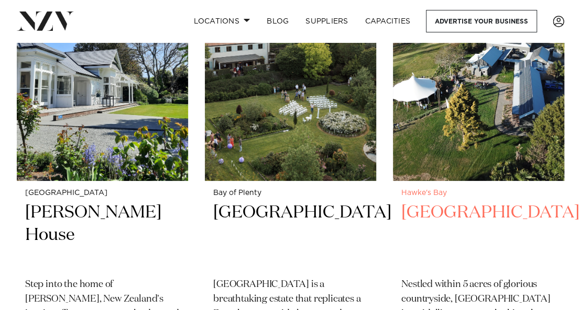
scroll to position [1675, 0]
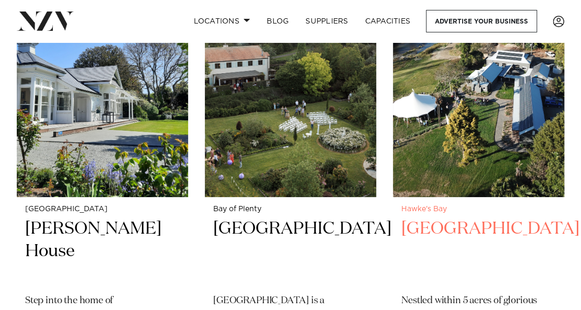
drag, startPoint x: 441, startPoint y: 229, endPoint x: 470, endPoint y: 114, distance: 118.7
click at [470, 114] on img at bounding box center [478, 83] width 171 height 230
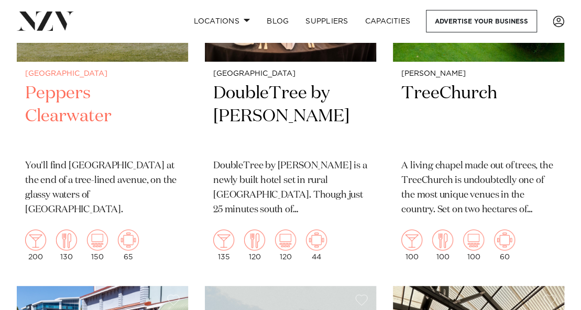
scroll to position [3613, 0]
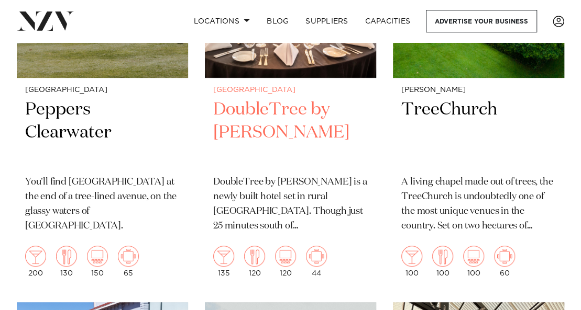
drag, startPoint x: 58, startPoint y: 108, endPoint x: 332, endPoint y: 156, distance: 278.9
click at [332, 157] on h2 "DoubleTree by Hilton Auckland Karaka" at bounding box center [290, 132] width 154 height 69
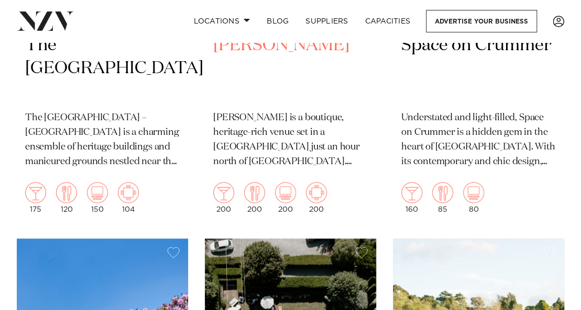
scroll to position [4136, 0]
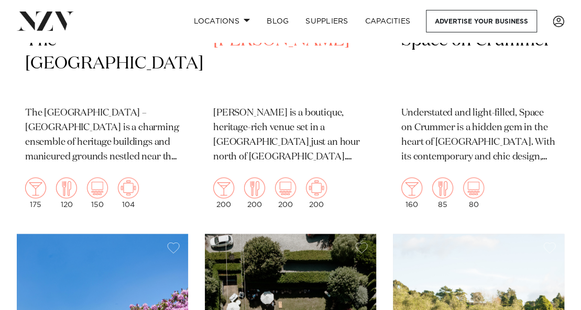
drag, startPoint x: 325, startPoint y: 138, endPoint x: 316, endPoint y: 150, distance: 14.6
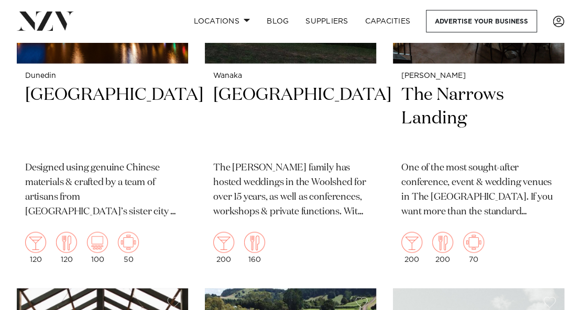
scroll to position [7697, 0]
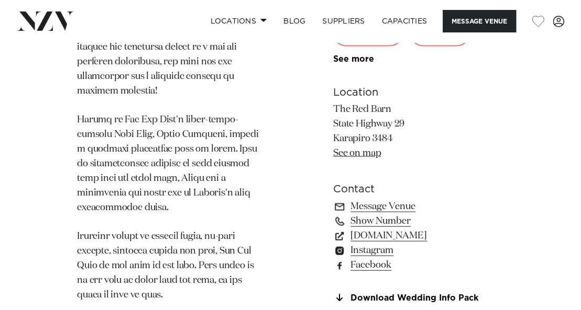
scroll to position [890, 0]
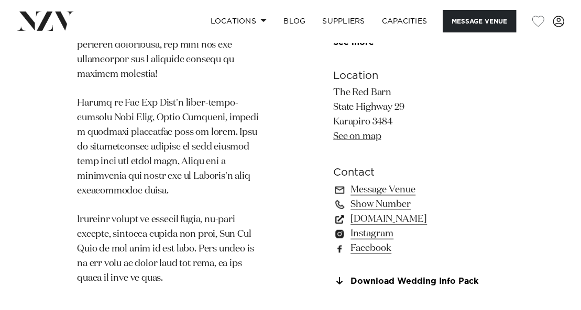
click at [415, 212] on link "www.redbarn.co.nz" at bounding box center [418, 219] width 171 height 15
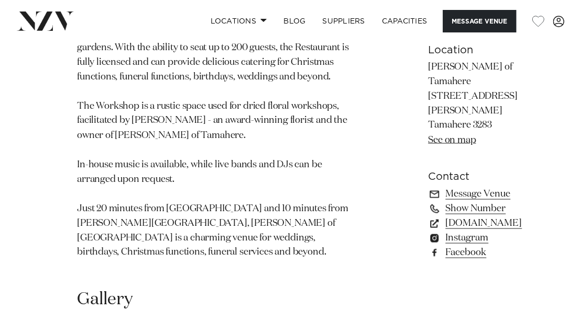
scroll to position [890, 0]
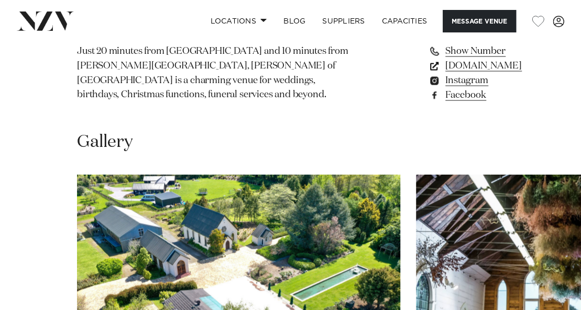
click at [428, 73] on link "www.gailstamahere.co.nz" at bounding box center [475, 66] width 94 height 15
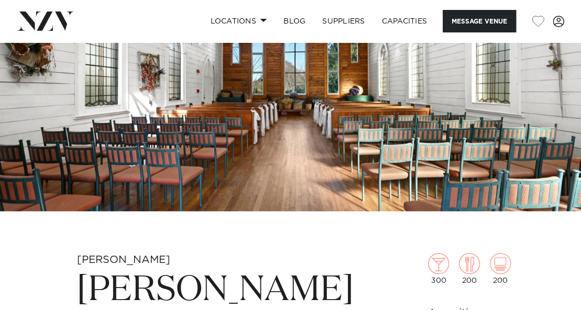
scroll to position [209, 0]
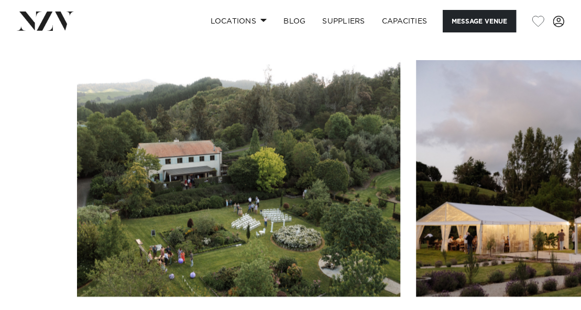
scroll to position [995, 0]
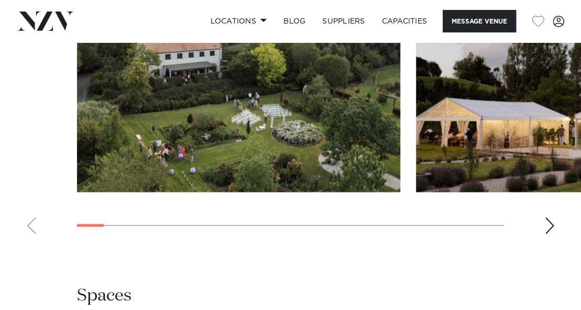
click at [555, 241] on swiper-container at bounding box center [290, 98] width 581 height 287
click at [552, 235] on div "Next slide" at bounding box center [549, 226] width 10 height 17
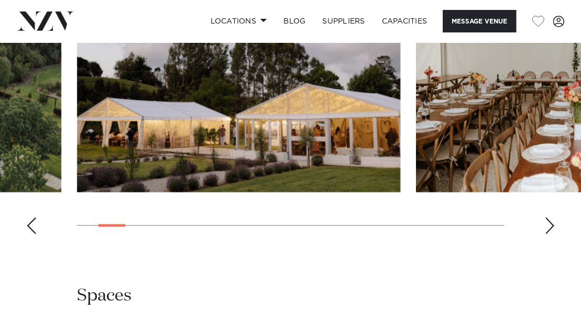
click at [552, 235] on div "Next slide" at bounding box center [549, 226] width 10 height 17
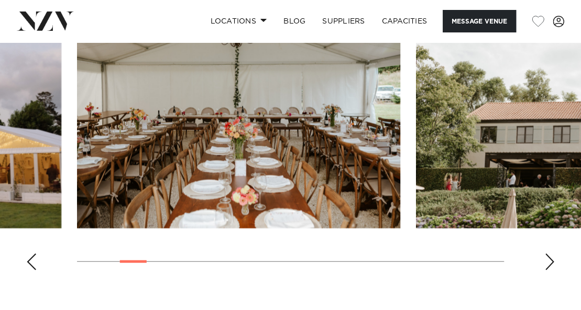
scroll to position [942, 0]
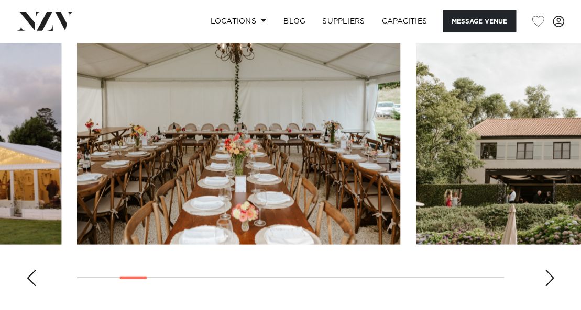
click at [547, 287] on div "Next slide" at bounding box center [549, 278] width 10 height 17
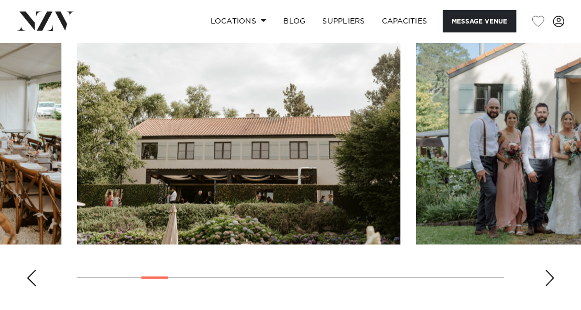
click at [547, 287] on div "Next slide" at bounding box center [549, 278] width 10 height 17
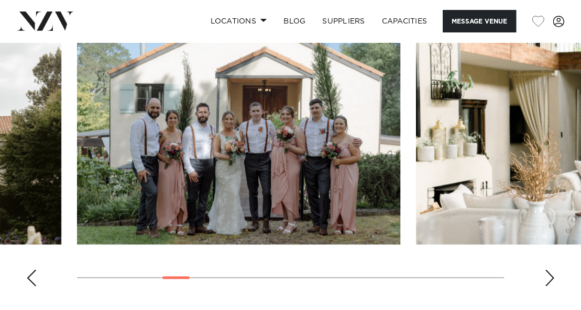
click at [547, 287] on div "Next slide" at bounding box center [549, 278] width 10 height 17
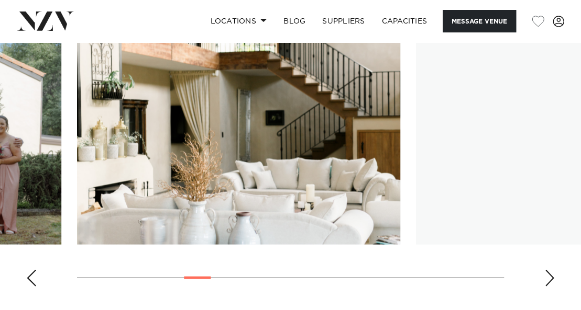
click at [547, 287] on div "Next slide" at bounding box center [549, 278] width 10 height 17
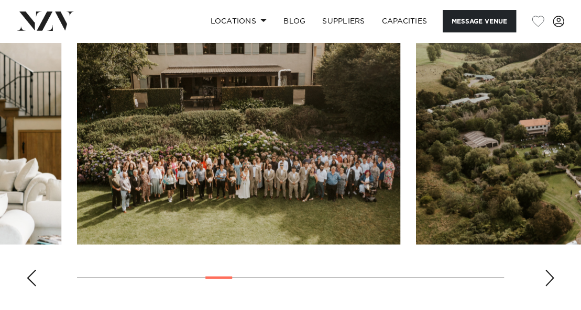
click at [547, 287] on div "Next slide" at bounding box center [549, 278] width 10 height 17
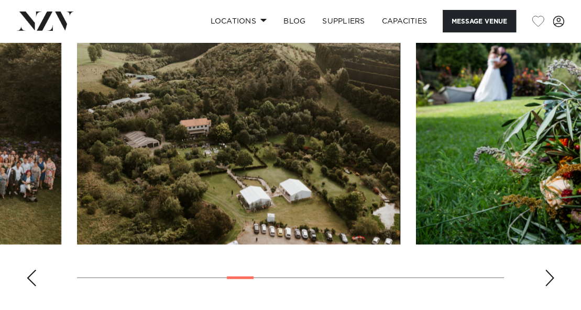
click at [547, 287] on div "Next slide" at bounding box center [549, 278] width 10 height 17
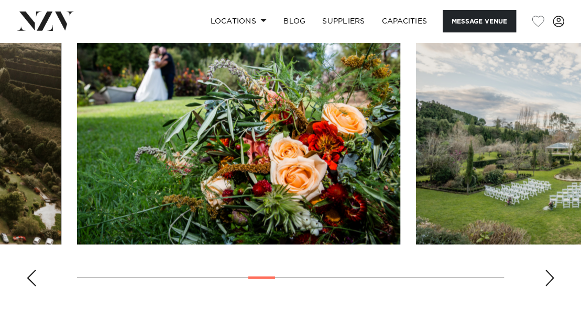
click at [547, 287] on div "Next slide" at bounding box center [549, 278] width 10 height 17
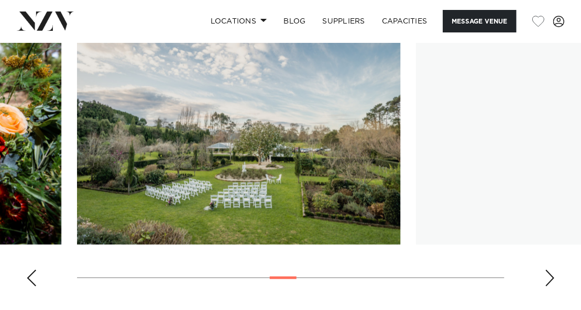
click at [547, 287] on div "Next slide" at bounding box center [549, 278] width 10 height 17
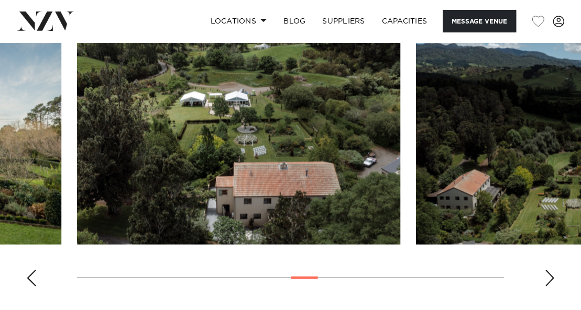
click at [547, 287] on div "Next slide" at bounding box center [549, 278] width 10 height 17
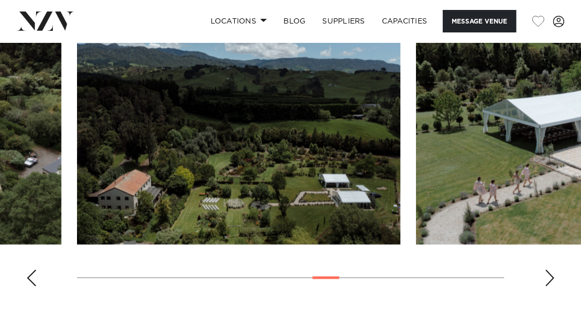
click at [547, 287] on div "Next slide" at bounding box center [549, 278] width 10 height 17
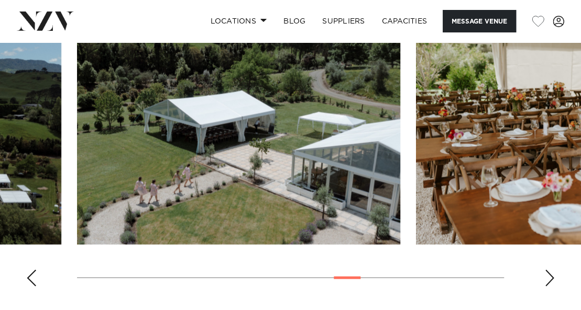
click at [547, 287] on div "Next slide" at bounding box center [549, 278] width 10 height 17
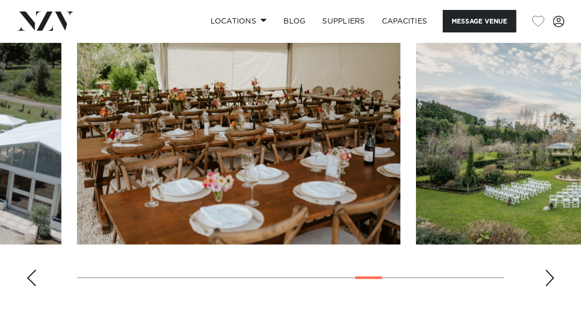
click at [547, 287] on div "Next slide" at bounding box center [549, 278] width 10 height 17
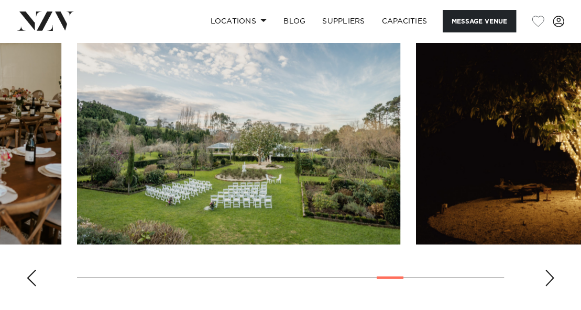
click at [547, 287] on div "Next slide" at bounding box center [549, 278] width 10 height 17
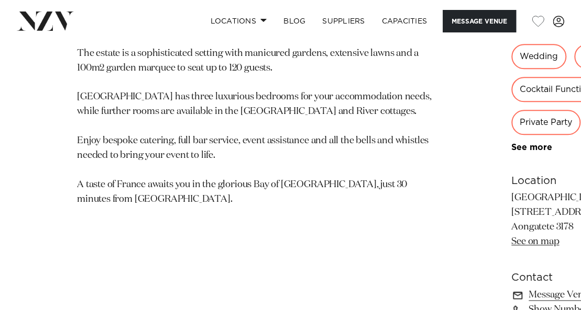
scroll to position [576, 0]
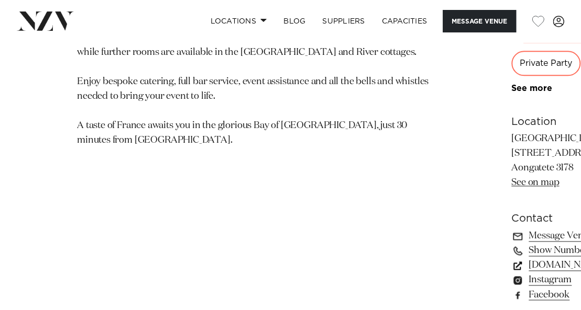
click at [511, 273] on link "www.villavie.co.nz" at bounding box center [568, 265] width 114 height 15
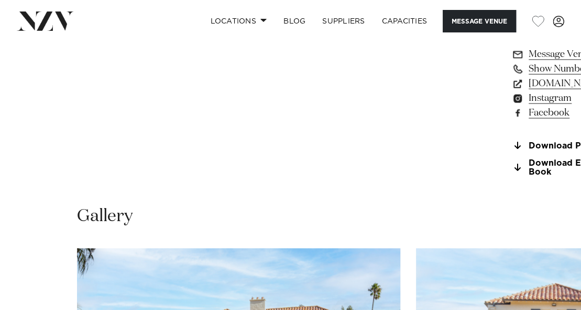
scroll to position [838, 0]
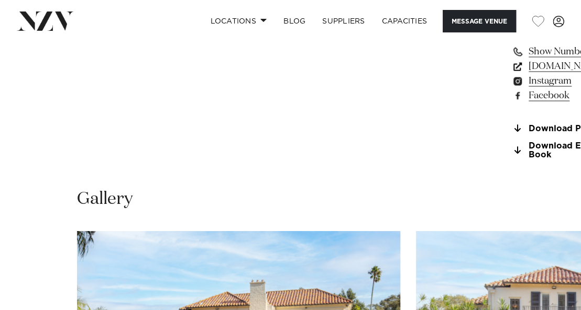
click at [511, 73] on link "www.puketutuislandestate.co.nz" at bounding box center [568, 66] width 114 height 15
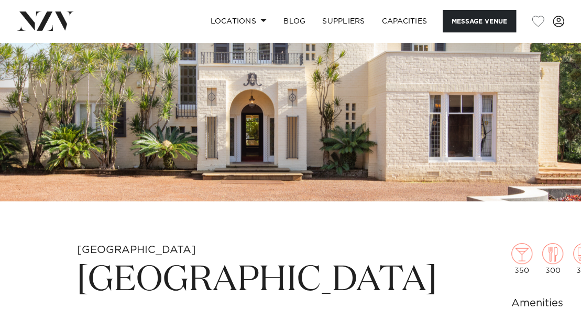
scroll to position [0, 0]
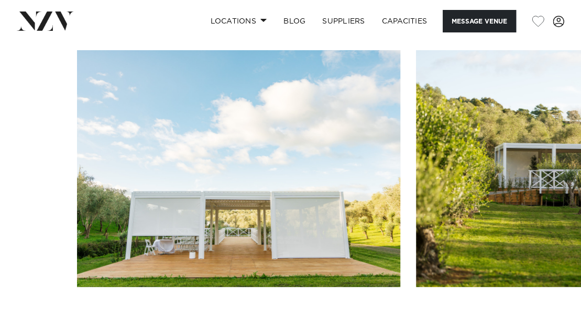
scroll to position [1571, 0]
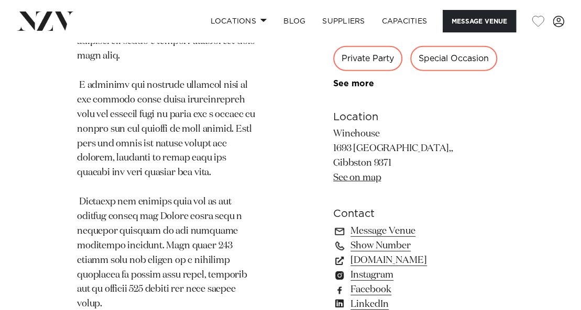
scroll to position [1257, 0]
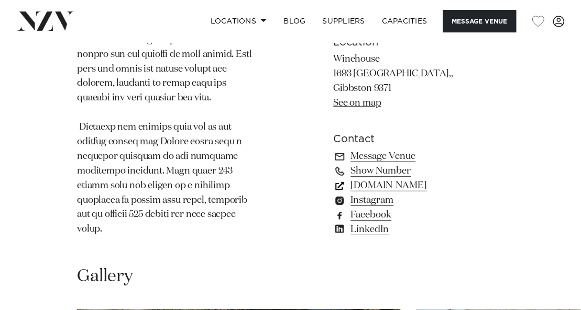
click at [395, 179] on link "[DOMAIN_NAME]" at bounding box center [418, 186] width 171 height 15
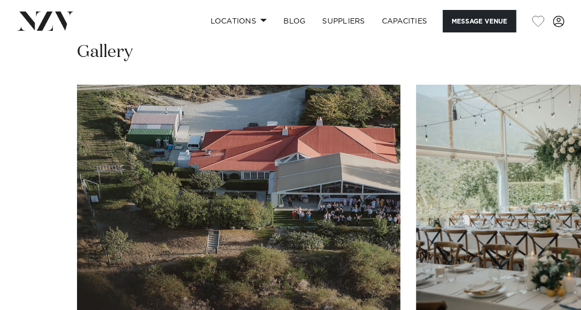
scroll to position [1518, 0]
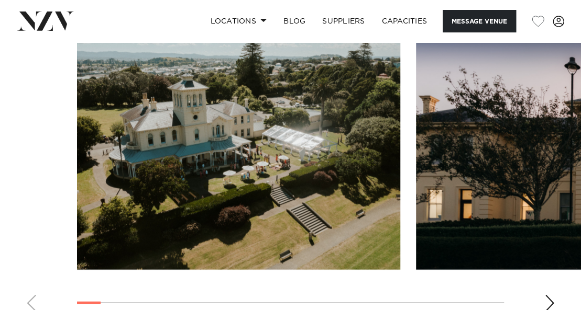
scroll to position [995, 0]
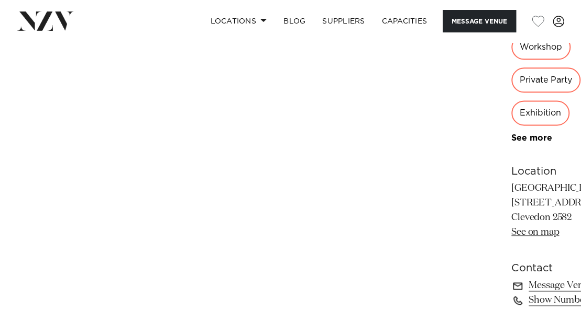
scroll to position [576, 0]
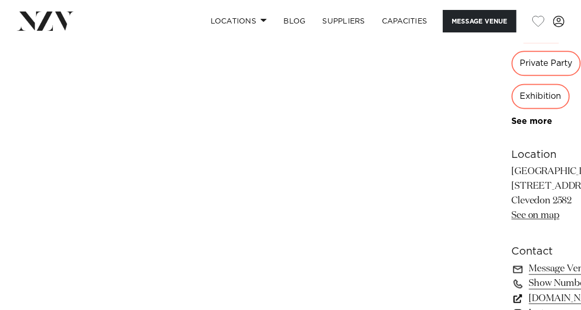
click at [511, 291] on link "riverhavenartland.com" at bounding box center [559, 298] width 96 height 15
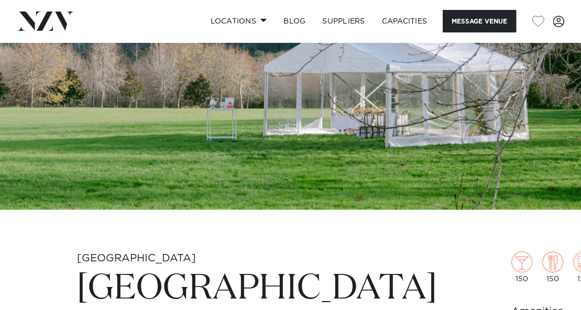
scroll to position [0, 0]
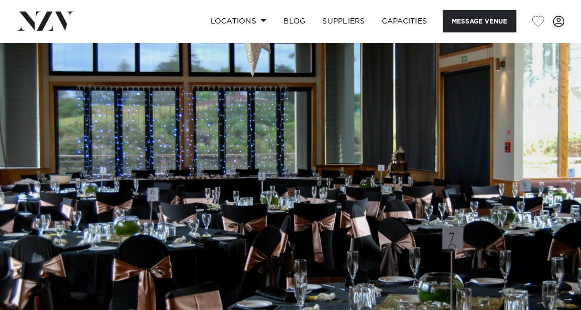
click at [404, 159] on img at bounding box center [290, 178] width 581 height 272
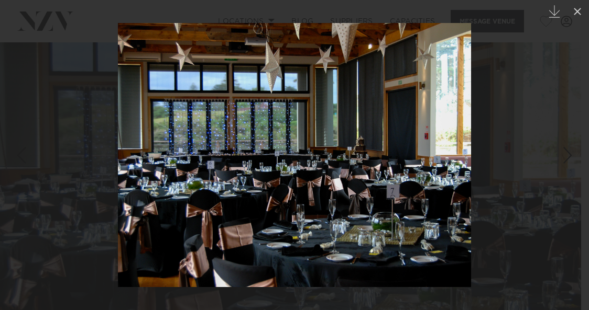
click at [572, 154] on div "Next slide" at bounding box center [567, 156] width 14 height 20
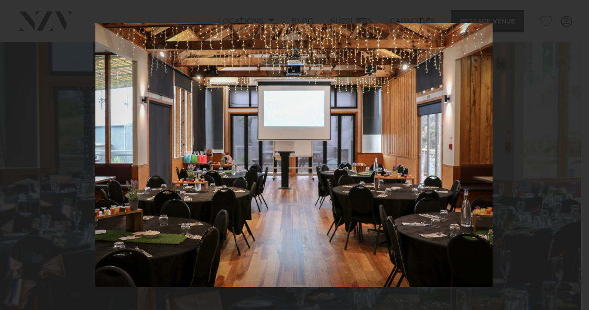
click at [572, 154] on div "7 / 10 Created with Sketch." at bounding box center [294, 155] width 589 height 310
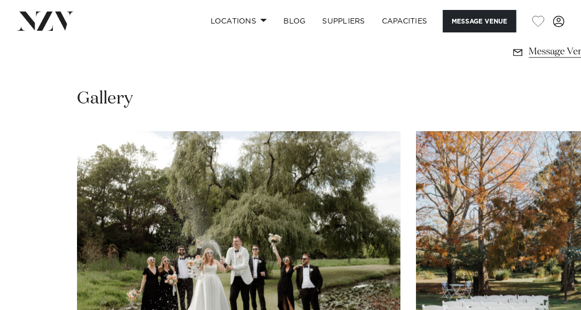
scroll to position [524, 0]
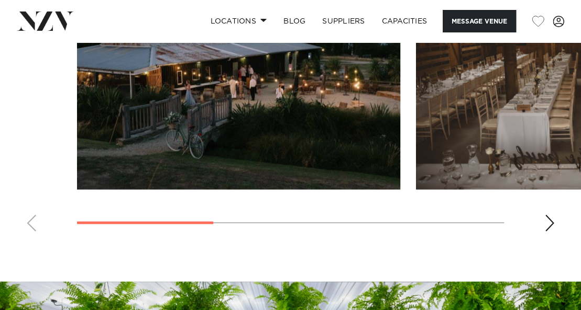
scroll to position [733, 0]
